Goal: Task Accomplishment & Management: Manage account settings

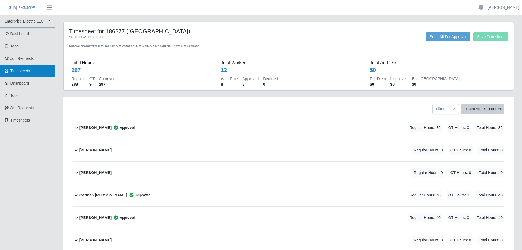
click at [38, 71] on link "Timesheets" at bounding box center [27, 71] width 55 height 12
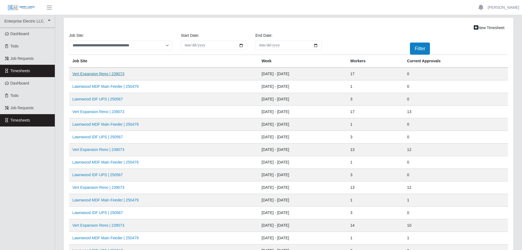
click at [97, 74] on link "Vert Expansion Reno | 239073" at bounding box center [98, 74] width 52 height 4
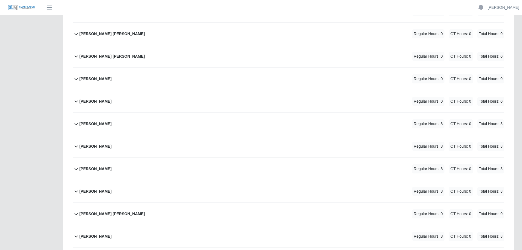
scroll to position [192, 0]
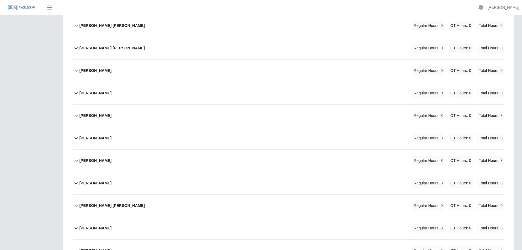
click at [77, 69] on icon at bounding box center [76, 70] width 7 height 7
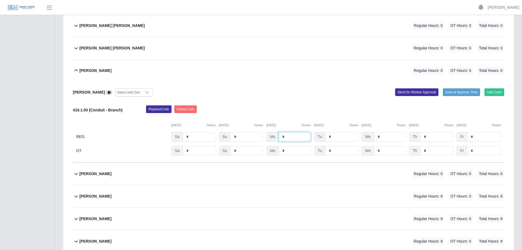
click at [294, 137] on input "*" at bounding box center [295, 137] width 32 height 10
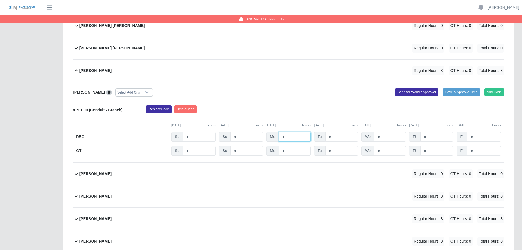
type input "*"
click at [77, 218] on icon at bounding box center [76, 219] width 3 height 2
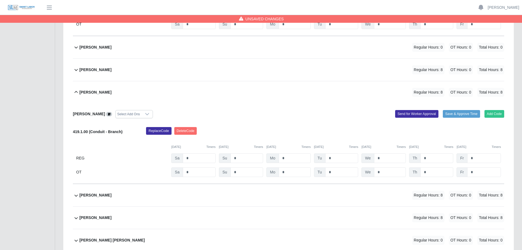
scroll to position [329, 0]
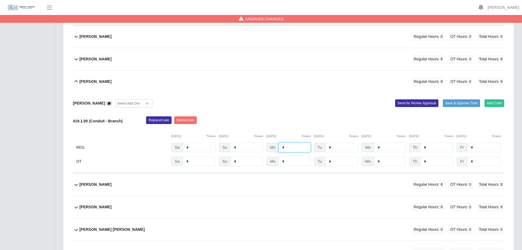
click at [292, 147] on input "*" at bounding box center [295, 147] width 32 height 10
type input "*"
click at [338, 144] on input "*" at bounding box center [341, 147] width 33 height 10
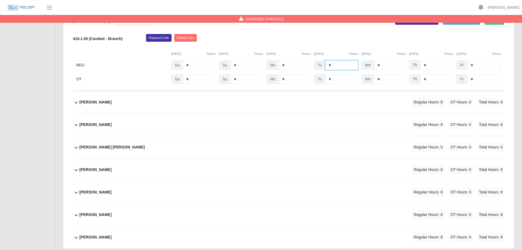
scroll to position [438, 0]
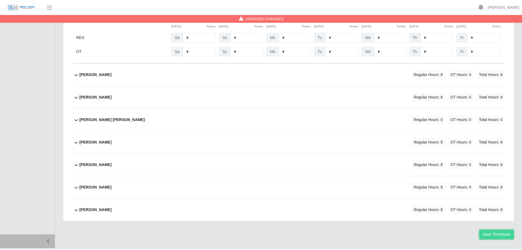
click at [492, 237] on button "Save Timesheet" at bounding box center [496, 234] width 35 height 10
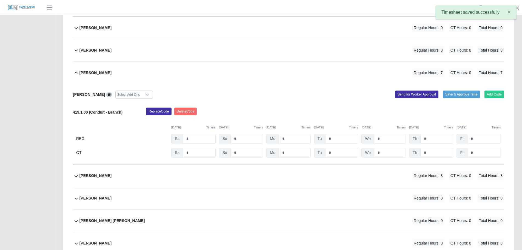
scroll to position [329, 0]
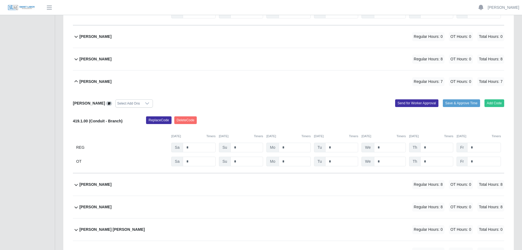
click at [74, 80] on icon at bounding box center [76, 81] width 7 height 7
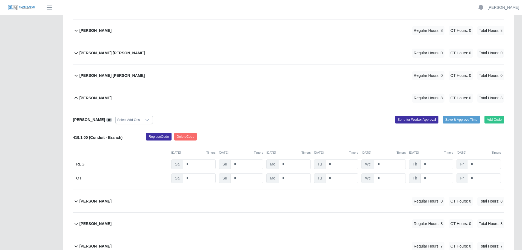
scroll to position [137, 0]
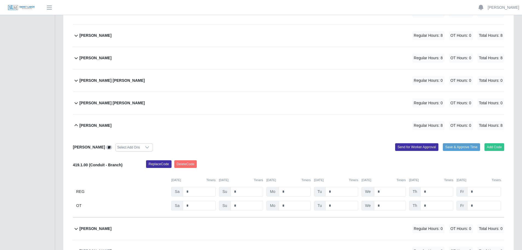
click at [74, 125] on icon at bounding box center [76, 125] width 7 height 7
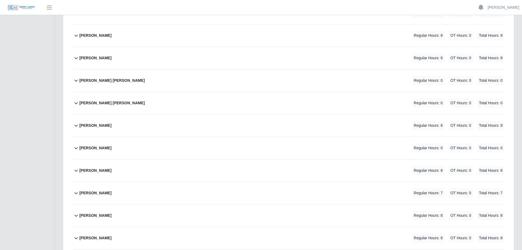
click at [76, 80] on icon at bounding box center [76, 80] width 7 height 7
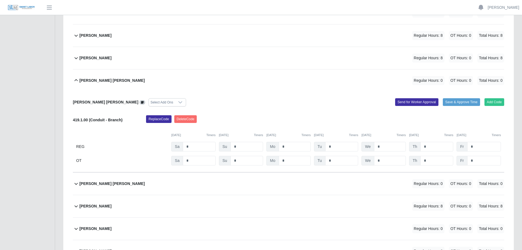
click at [139, 101] on span at bounding box center [142, 102] width 6 height 4
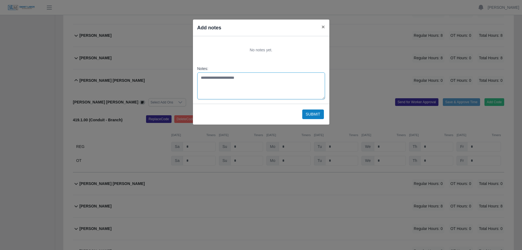
click at [225, 88] on textarea "Notes:" at bounding box center [261, 85] width 128 height 27
type textarea "**********"
click at [315, 112] on button "Submit" at bounding box center [313, 114] width 22 height 10
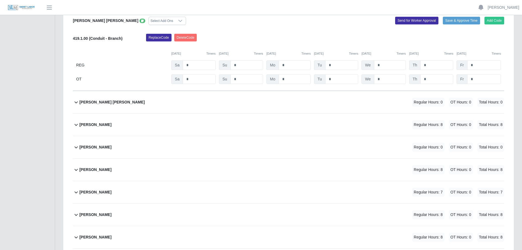
scroll to position [0, 0]
